Goal: Task Accomplishment & Management: Use online tool/utility

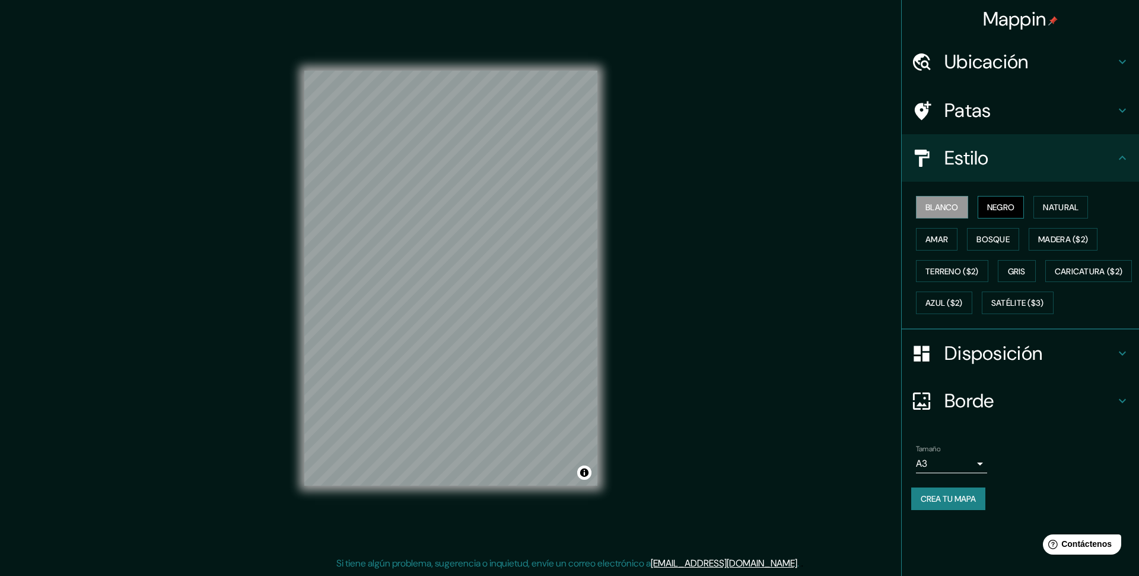
click at [1004, 204] on font "Negro" at bounding box center [1001, 207] width 28 height 11
click at [1079, 207] on font "Natural" at bounding box center [1061, 207] width 36 height 11
click at [1006, 202] on font "Negro" at bounding box center [1001, 207] width 28 height 11
click at [1101, 157] on h4 "Estilo" at bounding box center [1030, 158] width 171 height 24
click at [952, 211] on font "Blanco" at bounding box center [942, 207] width 33 height 11
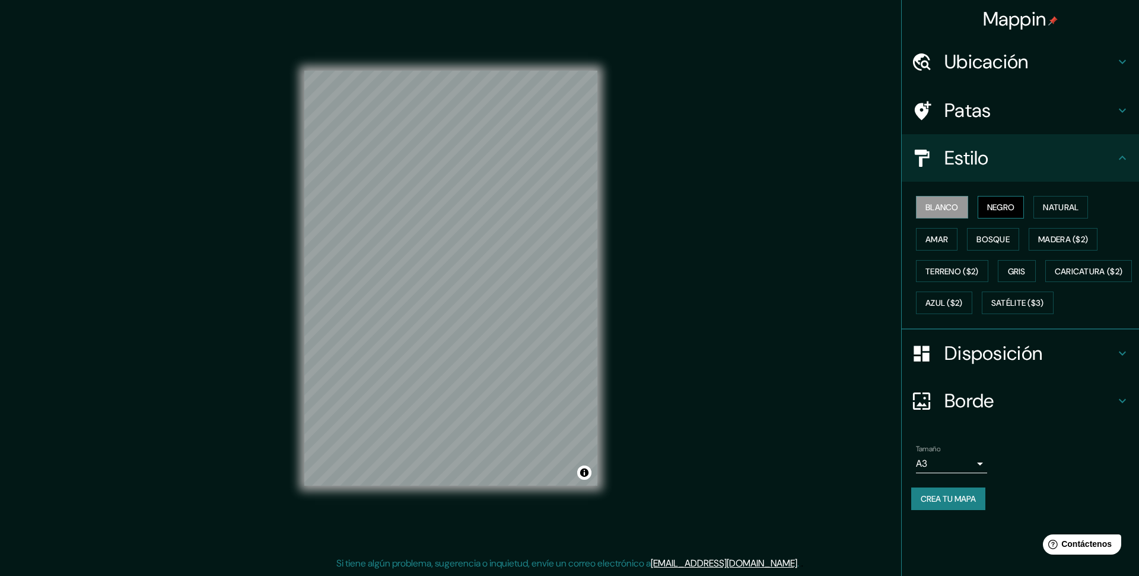
click at [1003, 213] on font "Negro" at bounding box center [1001, 206] width 28 height 15
click at [935, 238] on font "Amar" at bounding box center [937, 239] width 23 height 11
click at [933, 247] on button "Amar" at bounding box center [937, 239] width 42 height 23
click at [993, 240] on font "Bosque" at bounding box center [993, 239] width 33 height 11
click at [948, 240] on font "Amar" at bounding box center [937, 239] width 23 height 11
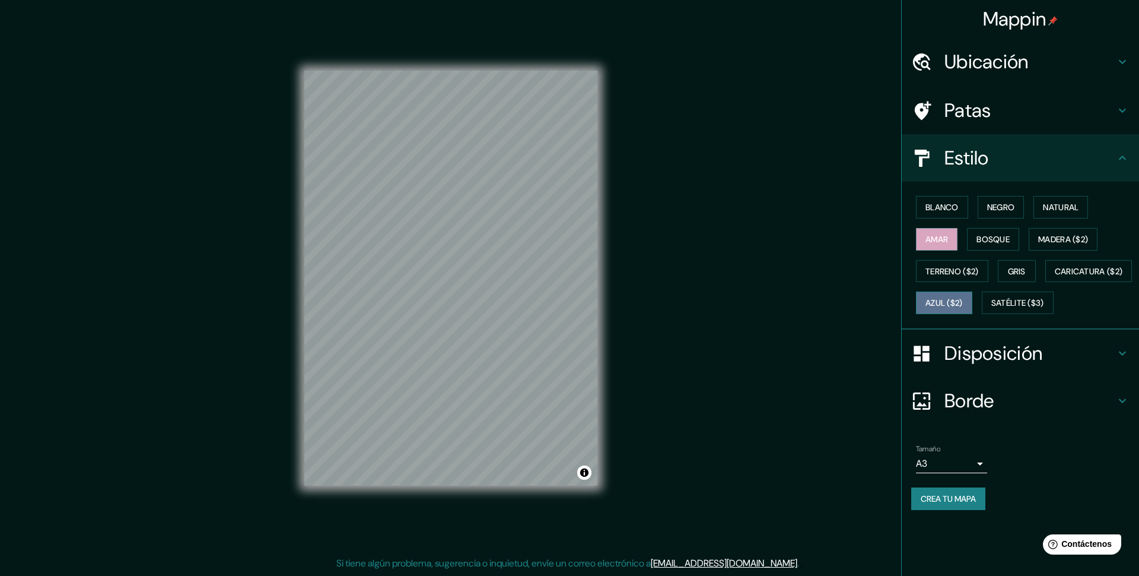
click at [963, 300] on font "Azul ($2)" at bounding box center [944, 303] width 37 height 11
click at [1026, 271] on font "Gris" at bounding box center [1017, 271] width 18 height 11
click at [963, 301] on font "Azul ($2)" at bounding box center [944, 303] width 37 height 11
click at [1025, 271] on font "Gris" at bounding box center [1017, 271] width 18 height 11
